Goal: Obtain resource: Download file/media

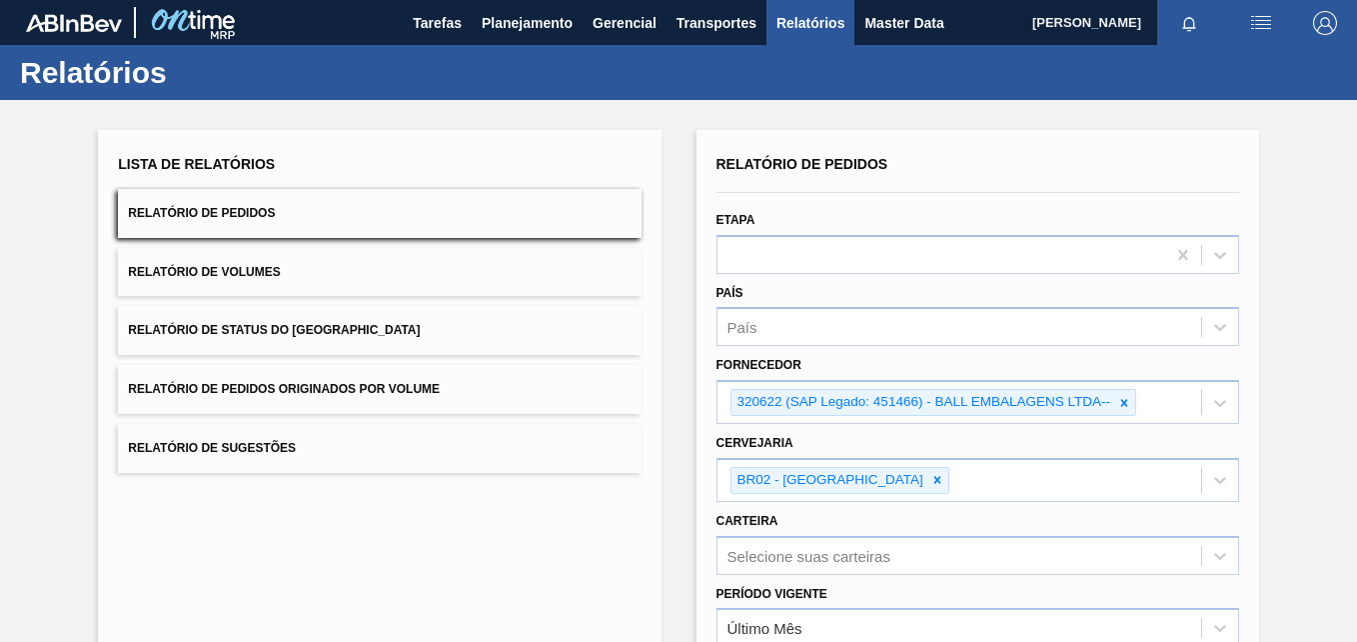
click at [1120, 396] on icon at bounding box center [1124, 403] width 14 height 14
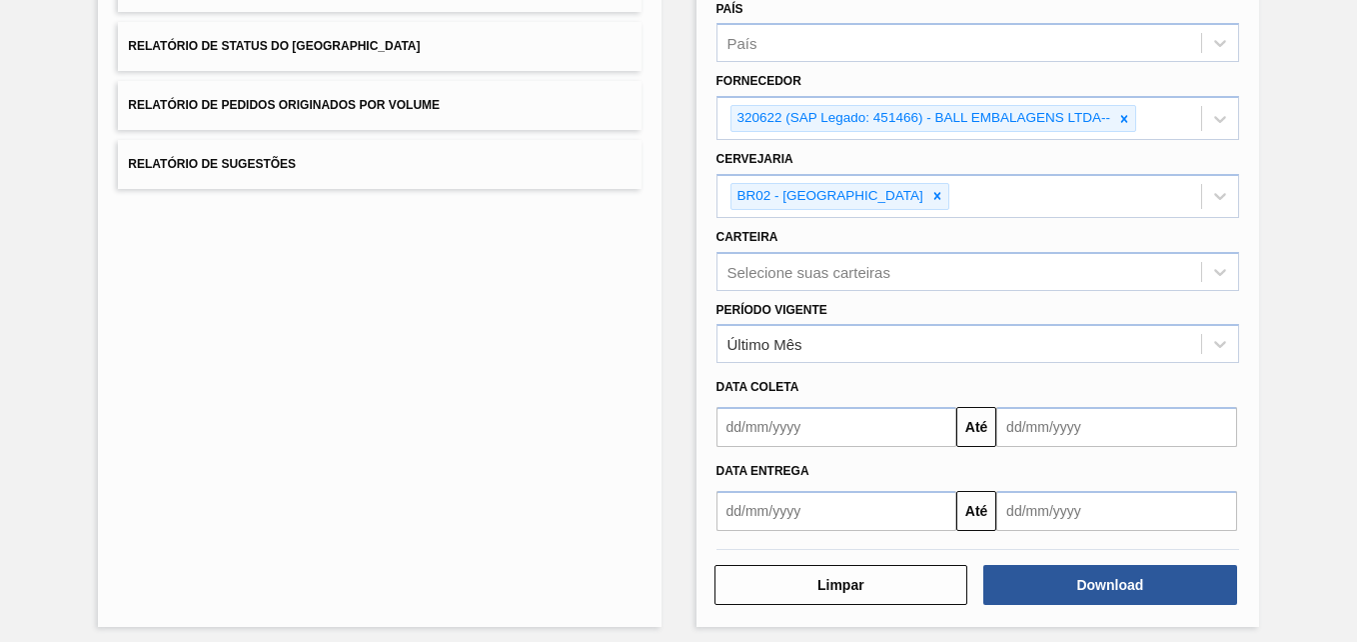
paste input "279493"
type input "279493"
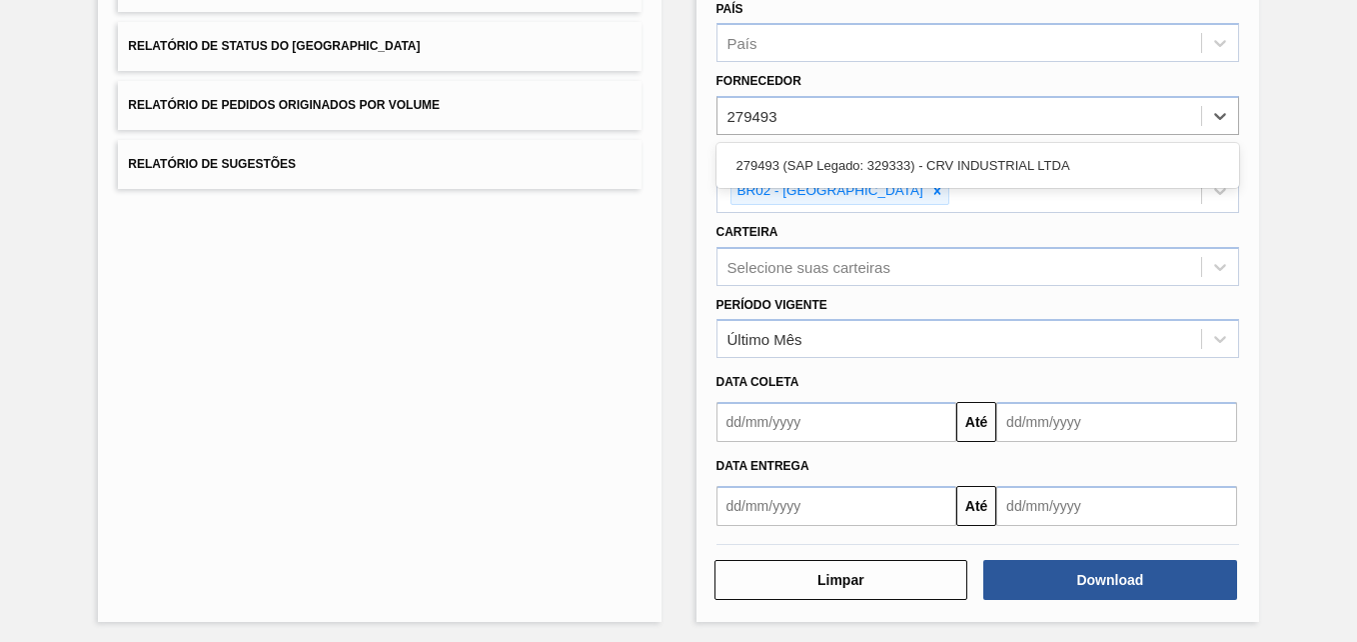
drag, startPoint x: 922, startPoint y: 162, endPoint x: 918, endPoint y: 173, distance: 11.7
click at [921, 163] on div "279493 (SAP Legado: 329333) - CRV INDUSTRIAL LTDA" at bounding box center [978, 165] width 523 height 37
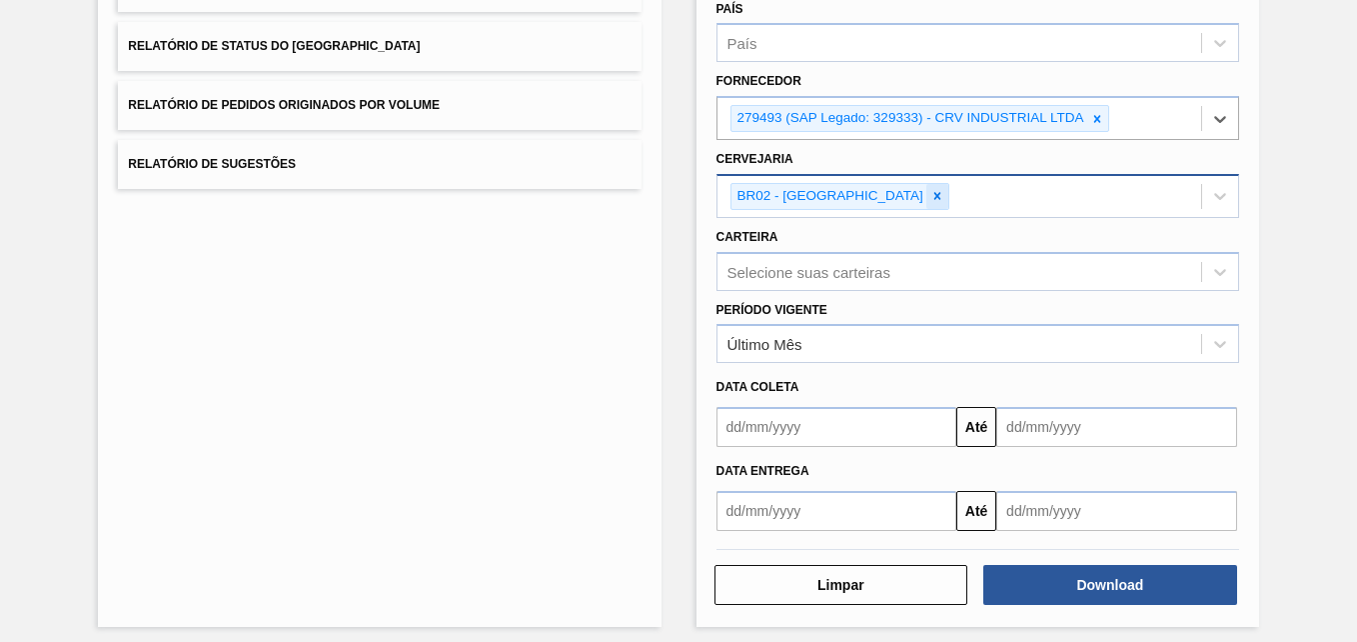
click at [852, 202] on div "BR02 - [GEOGRAPHIC_DATA]" at bounding box center [840, 196] width 219 height 27
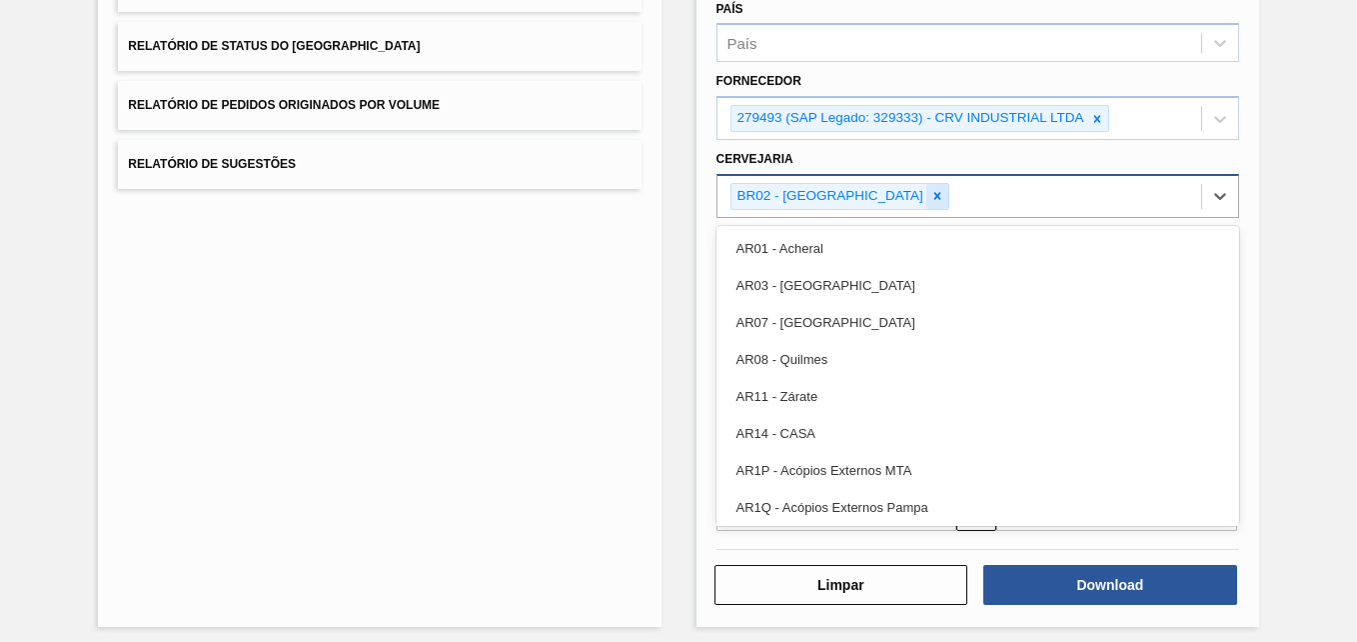
click at [930, 191] on icon at bounding box center [937, 196] width 14 height 14
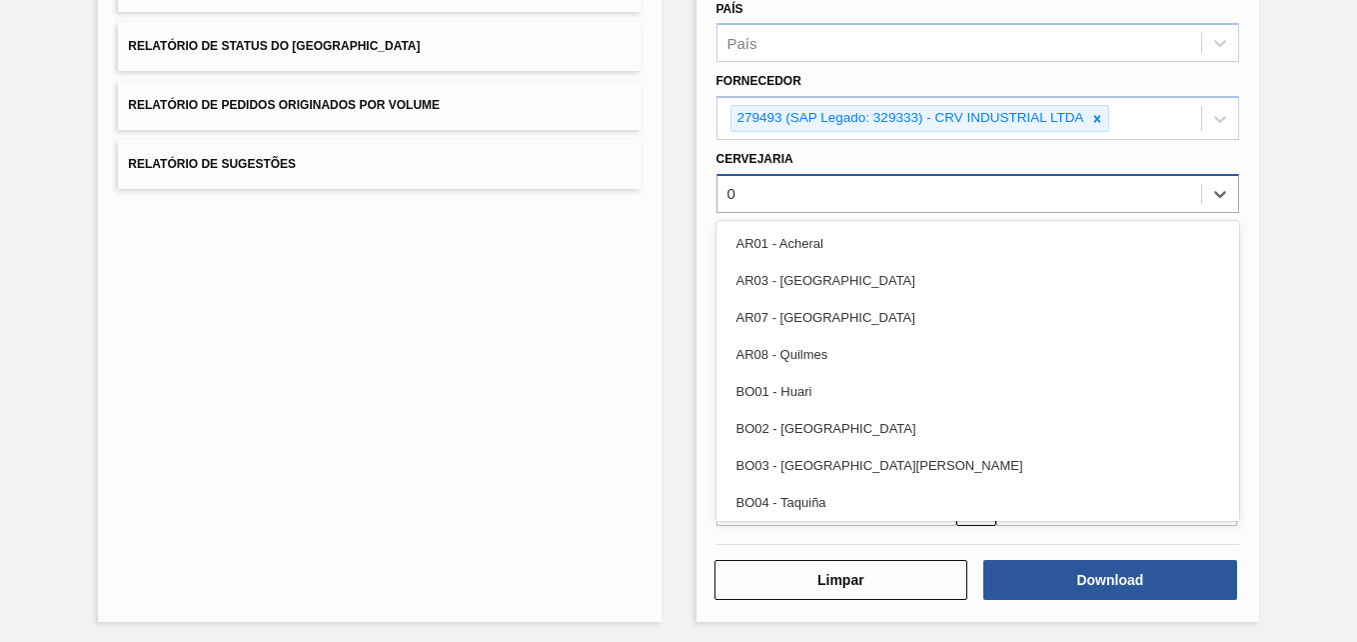
type input "04"
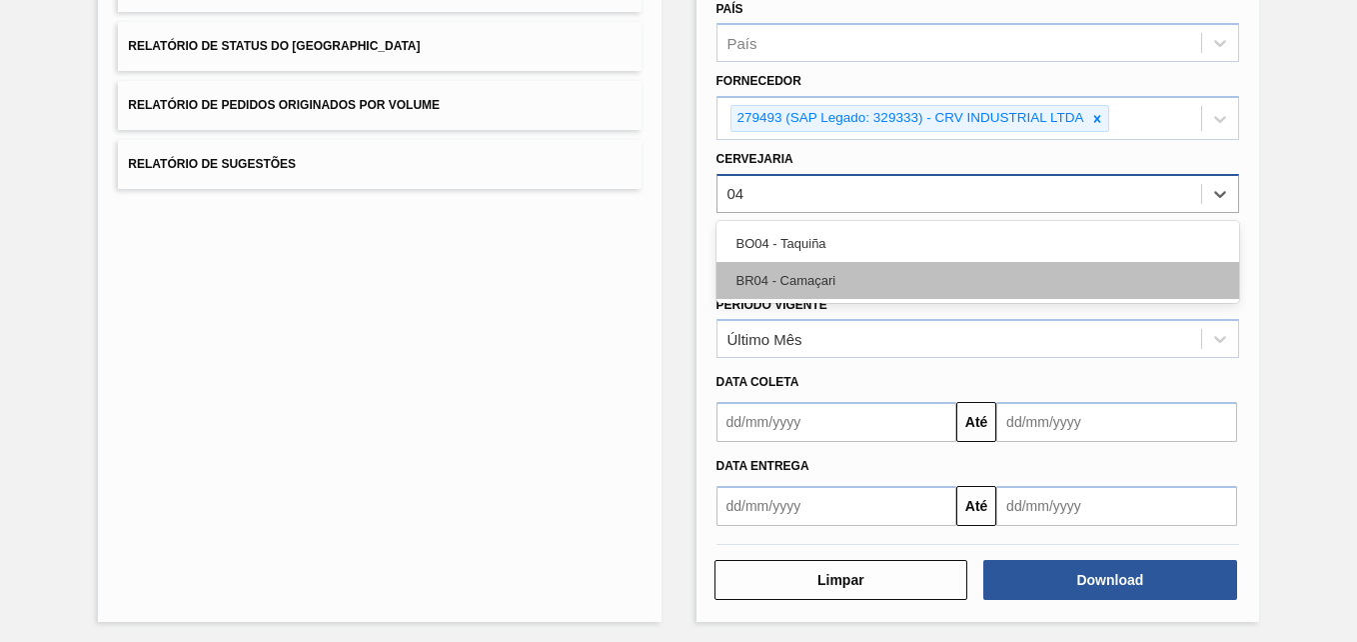
click at [951, 278] on div "BR04 - Camaçari" at bounding box center [978, 280] width 523 height 37
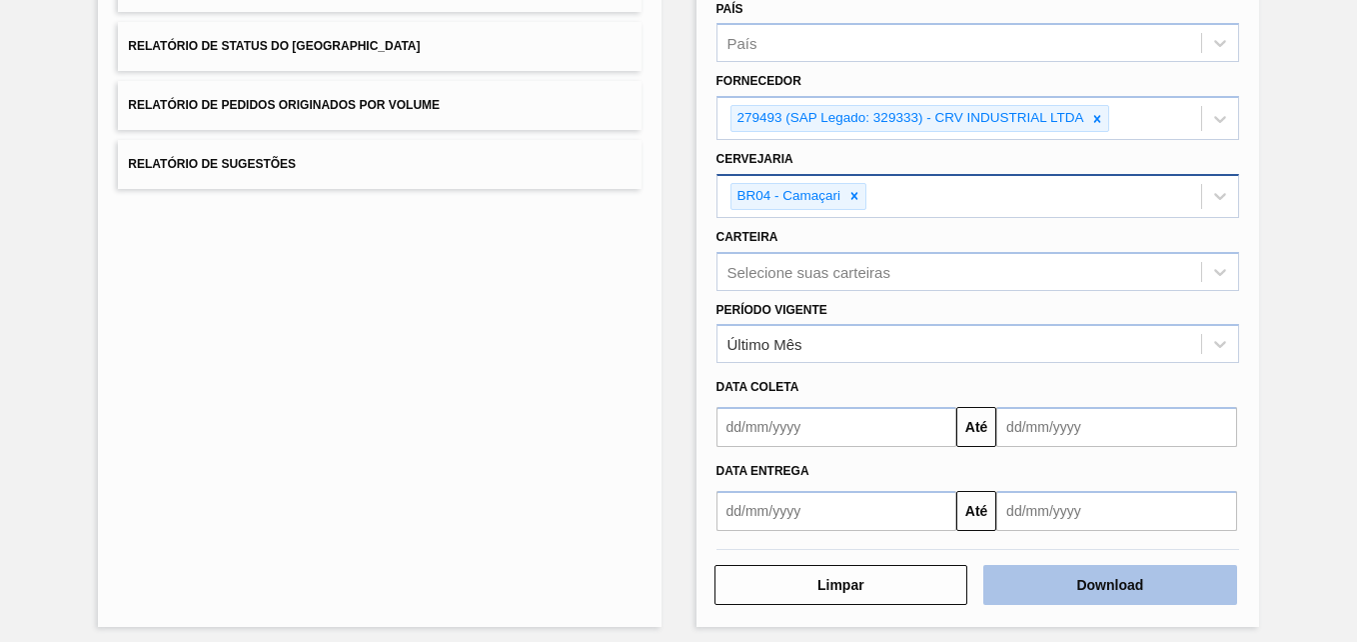
click at [1149, 593] on button "Download" at bounding box center [1110, 585] width 254 height 40
click at [1165, 584] on button "Download" at bounding box center [1110, 585] width 254 height 40
